Goal: Task Accomplishment & Management: Use online tool/utility

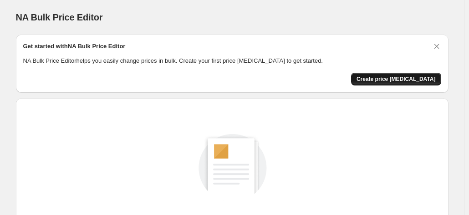
click at [399, 82] on button "Create price [MEDICAL_DATA]" at bounding box center [396, 79] width 90 height 13
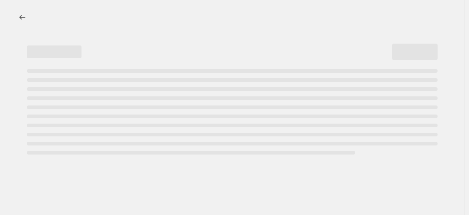
select select "percentage"
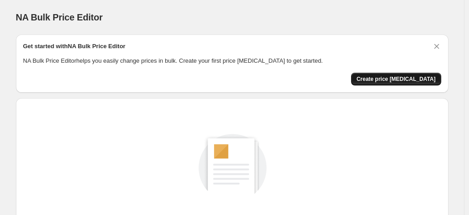
click at [398, 78] on span "Create price change job" at bounding box center [396, 79] width 79 height 7
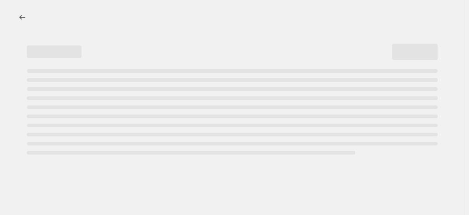
select select "percentage"
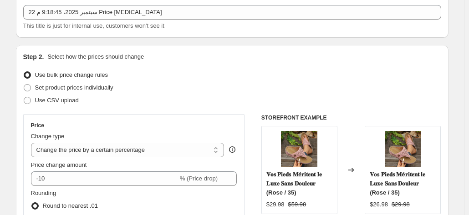
scroll to position [112, 0]
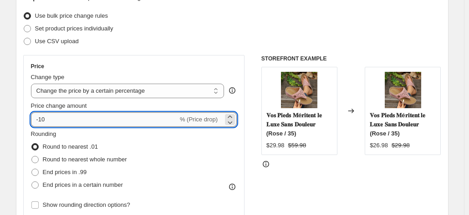
click at [124, 121] on input "-10" at bounding box center [104, 119] width 147 height 15
type input "-1"
click at [124, 125] on input "-47" at bounding box center [104, 119] width 147 height 15
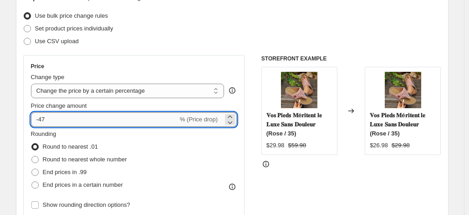
type input "-4"
type input "-40"
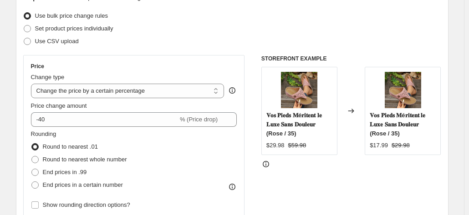
click at [210, 46] on div "Use CSV upload" at bounding box center [232, 41] width 418 height 13
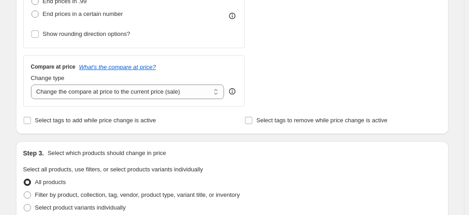
scroll to position [313, 0]
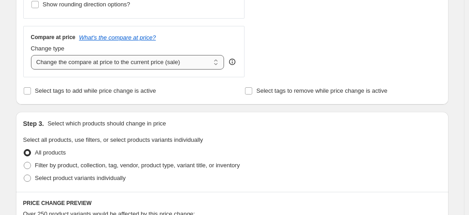
click at [156, 61] on select "Change the compare at price to the current price (sale) Change the compare at p…" at bounding box center [128, 62] width 194 height 15
select select "no_change"
click at [33, 55] on select "Change the compare at price to the current price (sale) Change the compare at p…" at bounding box center [128, 62] width 194 height 15
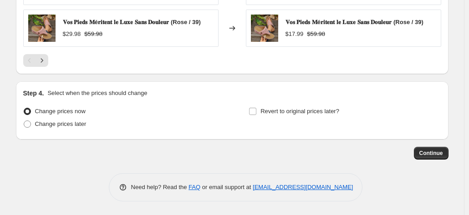
scroll to position [706, 0]
click at [423, 155] on span "Continue" at bounding box center [431, 153] width 24 height 7
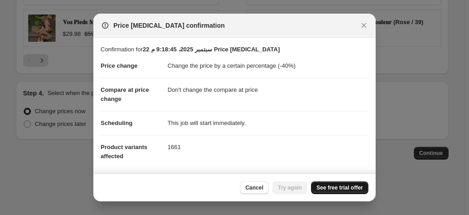
click at [350, 183] on link "See free trial offer" at bounding box center [339, 188] width 57 height 13
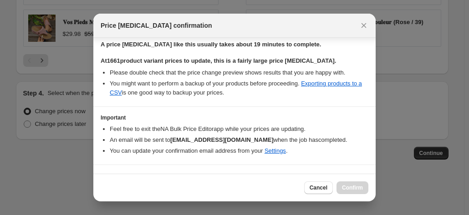
scroll to position [160, 0]
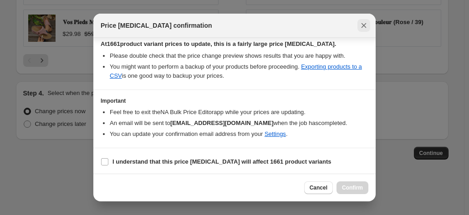
click at [359, 26] on icon "Close" at bounding box center [363, 25] width 9 height 9
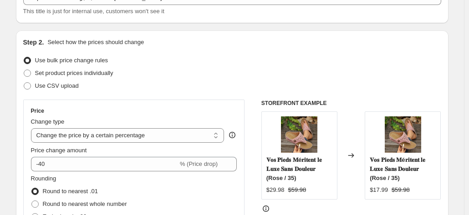
scroll to position [0, 0]
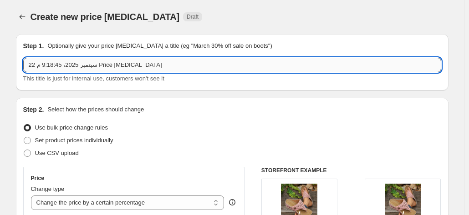
click at [102, 64] on input "22 سبتمبر 2025، 9:18:45 م Price change job" at bounding box center [232, 65] width 418 height 15
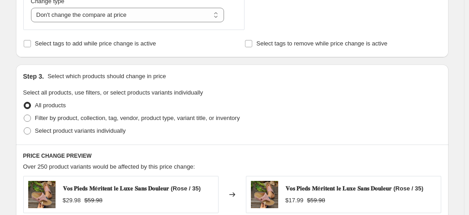
scroll to position [408, 0]
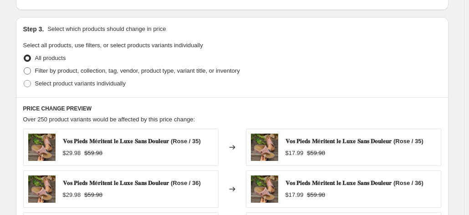
click at [77, 74] on span "Filter by product, collection, tag, vendor, product type, variant title, or inv…" at bounding box center [137, 70] width 205 height 7
click at [24, 68] on input "Filter by product, collection, tag, vendor, product type, variant title, or inv…" at bounding box center [24, 67] width 0 height 0
radio input "true"
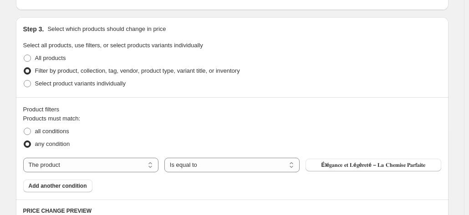
scroll to position [477, 0]
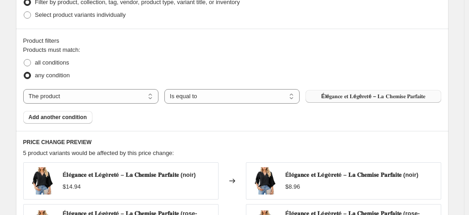
click at [353, 93] on span "É𝐥é𝐠𝐚𝐧𝐜𝐞 𝐞𝐭 𝐋é𝐠è𝐫𝐞𝐭é – 𝐋𝐚 𝐂𝐡𝐞𝐦𝐢𝐬𝐞 𝐏𝐚𝐫𝐟𝐚𝐢𝐭𝐞" at bounding box center [374, 96] width 104 height 7
click at [77, 99] on select "The product The product's collection The product's vendor The product's status …" at bounding box center [90, 96] width 135 height 15
select select "collection"
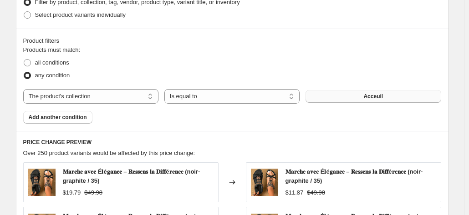
click at [384, 95] on button "Acceuil" at bounding box center [373, 96] width 135 height 13
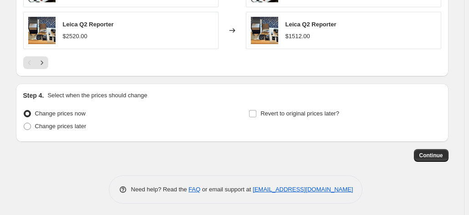
scroll to position [0, 0]
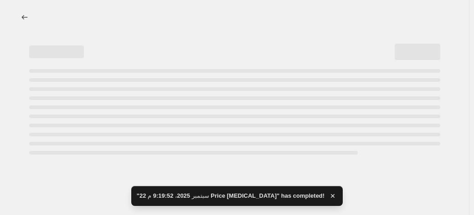
select select "percentage"
select select "no_change"
select select "collection"
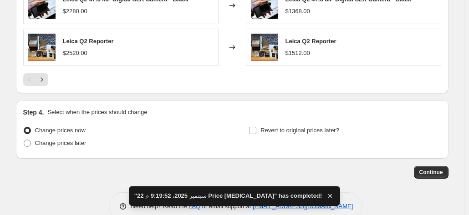
scroll to position [779, 0]
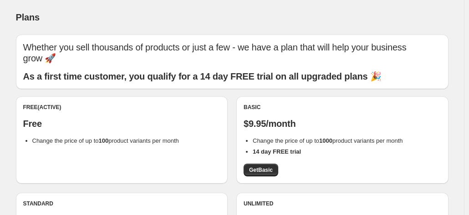
scroll to position [142, 0]
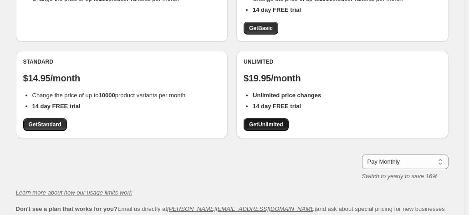
click at [278, 126] on span "Get Unlimited" at bounding box center [266, 124] width 34 height 7
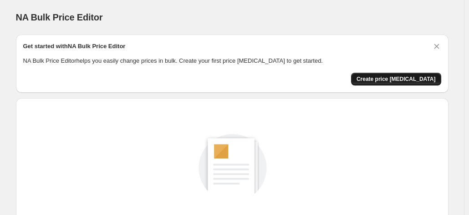
click at [396, 76] on span "Create price [MEDICAL_DATA]" at bounding box center [396, 79] width 79 height 7
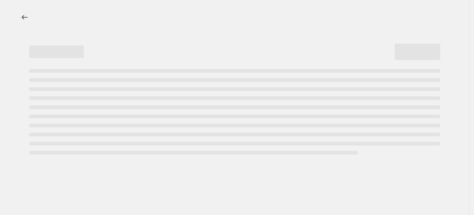
select select "percentage"
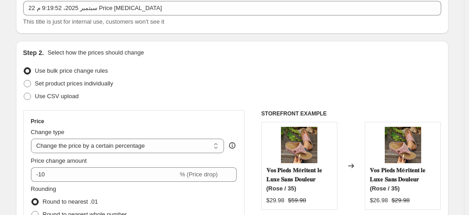
scroll to position [82, 0]
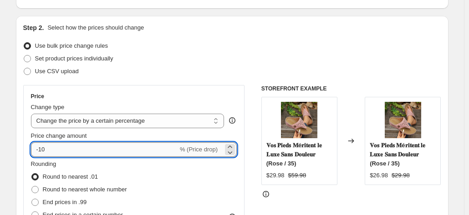
click at [97, 153] on input "-10" at bounding box center [104, 150] width 147 height 15
type input "-1"
type input "-40"
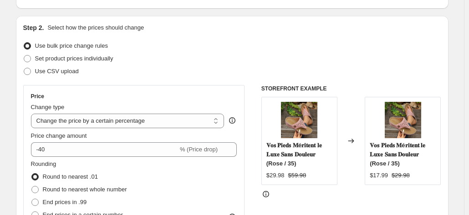
click at [180, 95] on div "Price" at bounding box center [134, 96] width 206 height 7
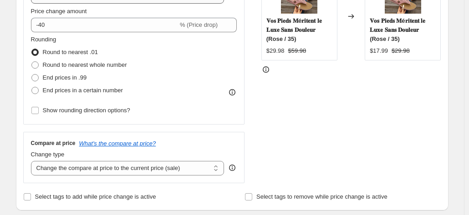
scroll to position [258, 0]
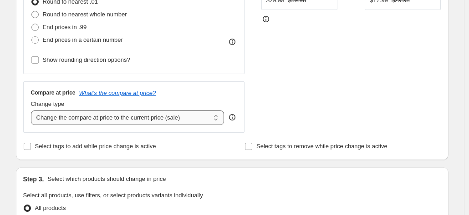
click at [91, 112] on select "Change the compare at price to the current price (sale) Change the compare at p…" at bounding box center [128, 118] width 194 height 15
select select "no_change"
click at [33, 111] on select "Change the compare at price to the current price (sale) Change the compare at p…" at bounding box center [128, 118] width 194 height 15
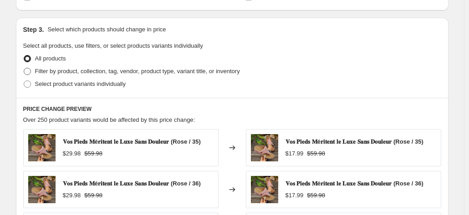
scroll to position [707, 0]
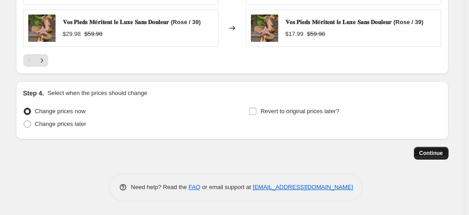
click at [428, 159] on button "Continue" at bounding box center [431, 153] width 35 height 13
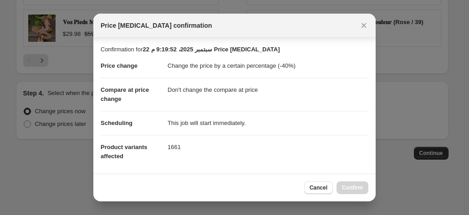
scroll to position [160, 0]
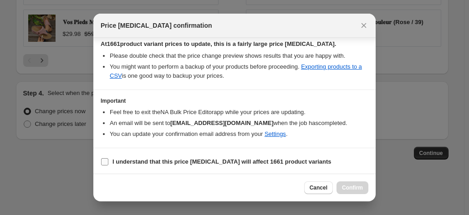
click at [283, 165] on label "I understand that this price change job will affect 1661 product variants" at bounding box center [216, 162] width 231 height 13
click at [108, 165] on input "I understand that this price change job will affect 1661 product variants" at bounding box center [104, 161] width 7 height 7
checkbox input "true"
click at [362, 189] on span "Confirm" at bounding box center [352, 187] width 21 height 7
